Goal: Task Accomplishment & Management: Manage account settings

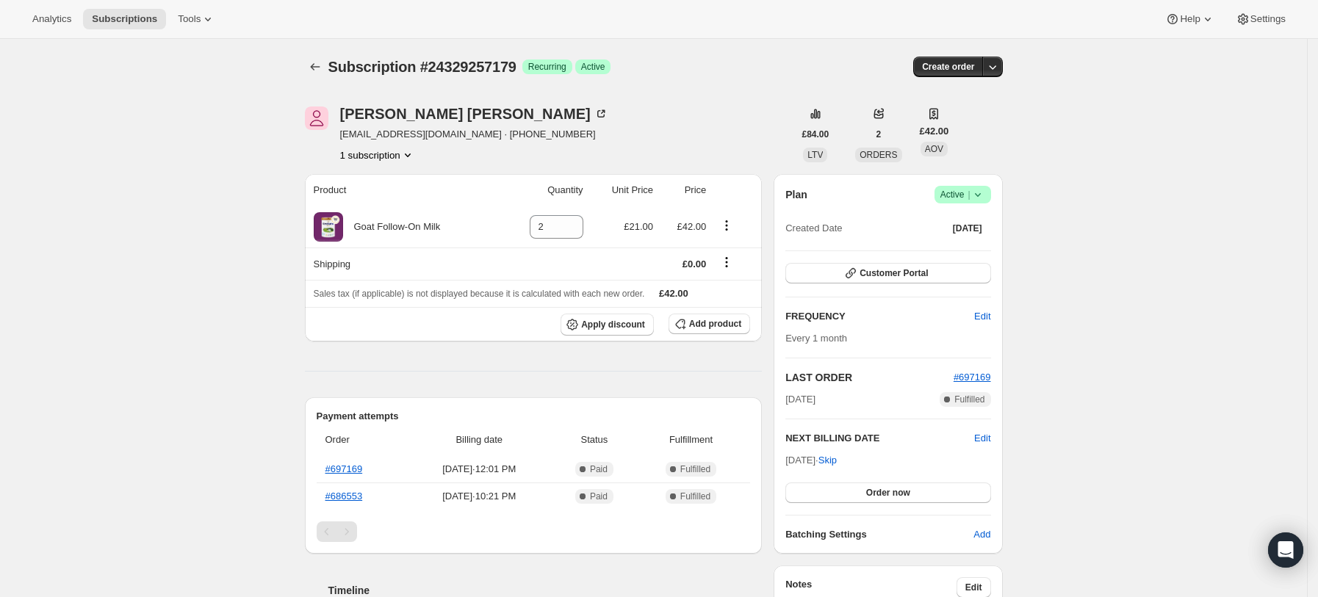
click at [985, 192] on icon at bounding box center [977, 194] width 15 height 15
click at [942, 245] on span "Cancel subscription" at bounding box center [968, 248] width 83 height 11
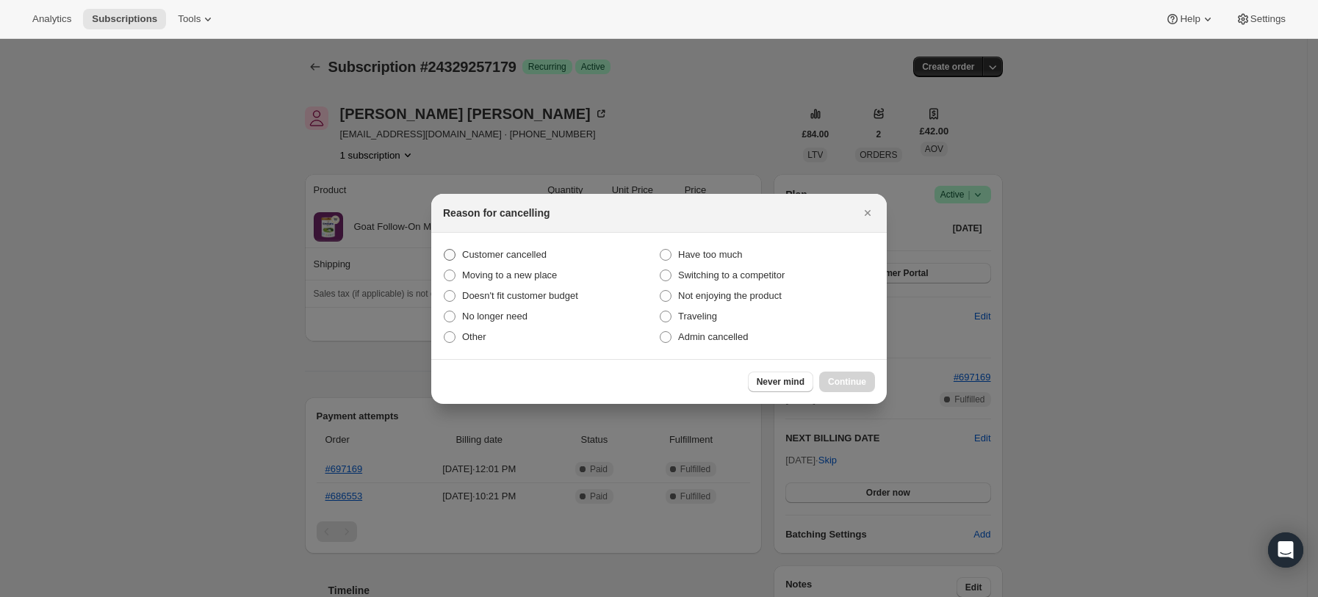
click at [490, 249] on span "Customer cancelled" at bounding box center [504, 254] width 84 height 11
click at [444, 249] on input "Customer cancelled" at bounding box center [444, 249] width 1 height 1
radio input "true"
click at [859, 374] on button "Continue" at bounding box center [847, 382] width 56 height 21
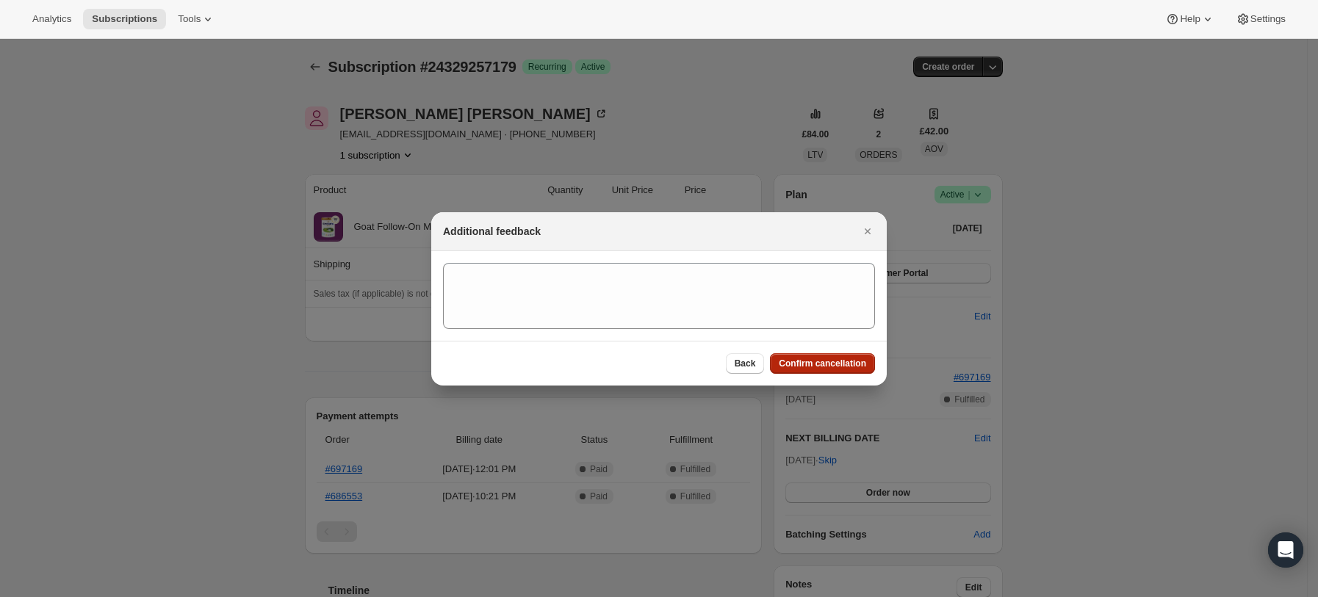
click at [816, 364] on span "Confirm cancellation" at bounding box center [822, 364] width 87 height 12
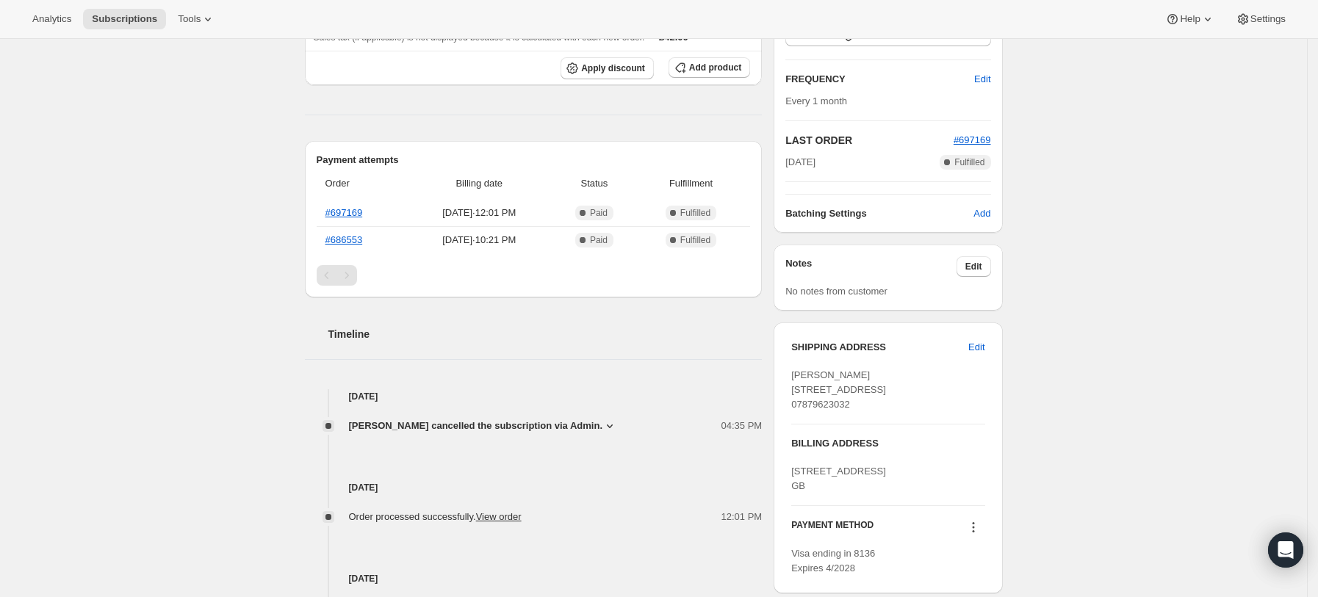
scroll to position [203, 0]
